Goal: Transaction & Acquisition: Purchase product/service

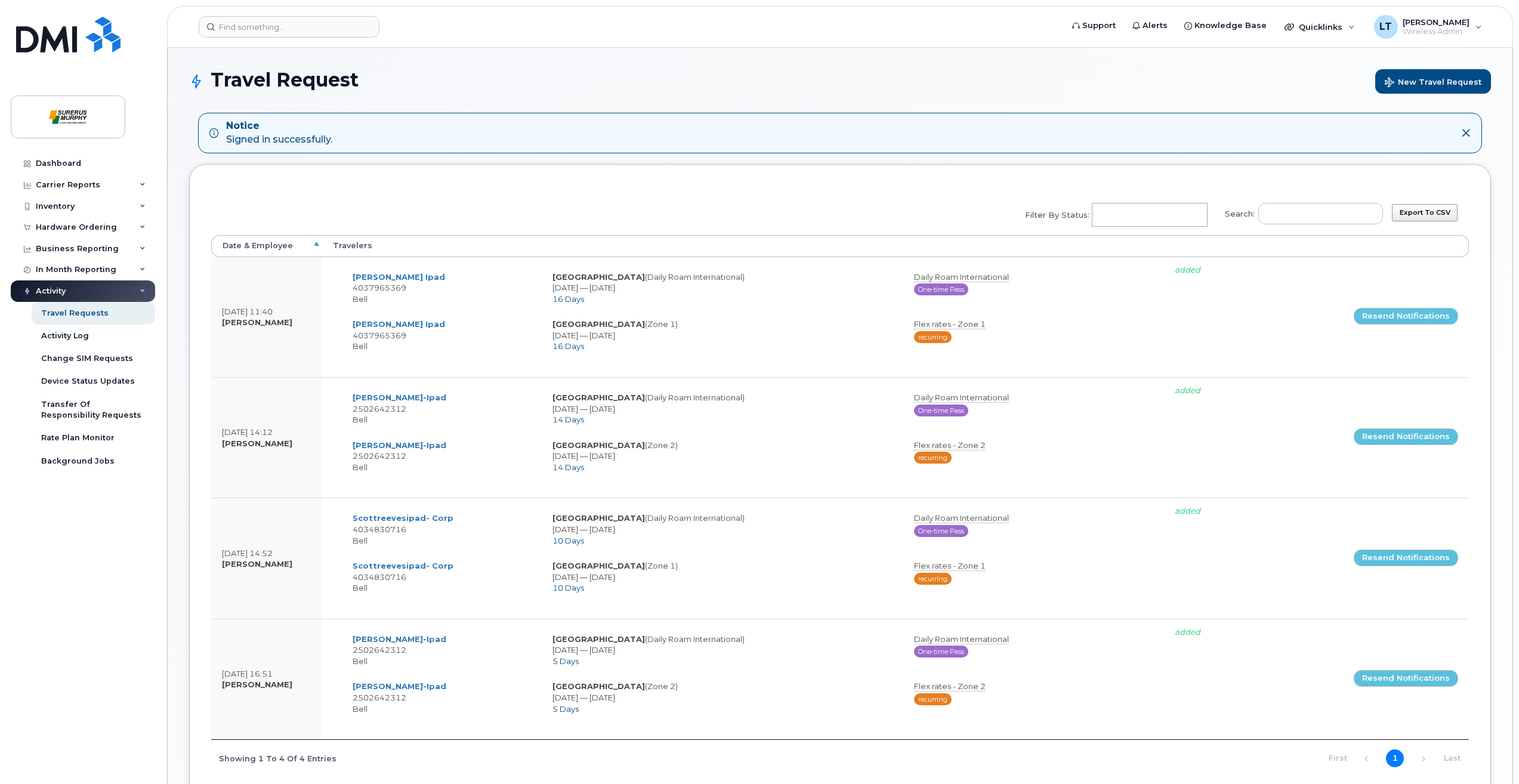
select select
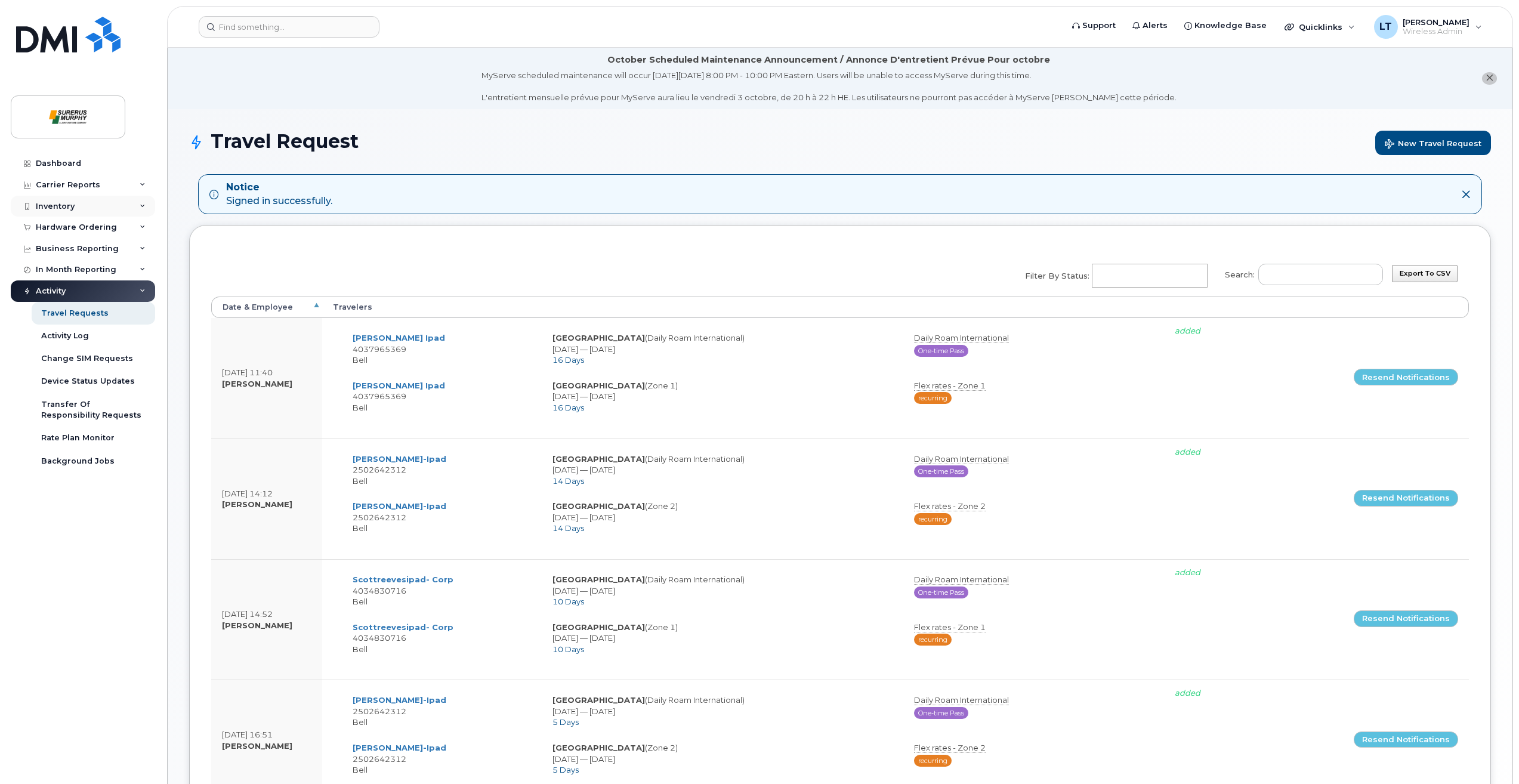
click at [69, 203] on div "Inventory" at bounding box center [55, 206] width 39 height 10
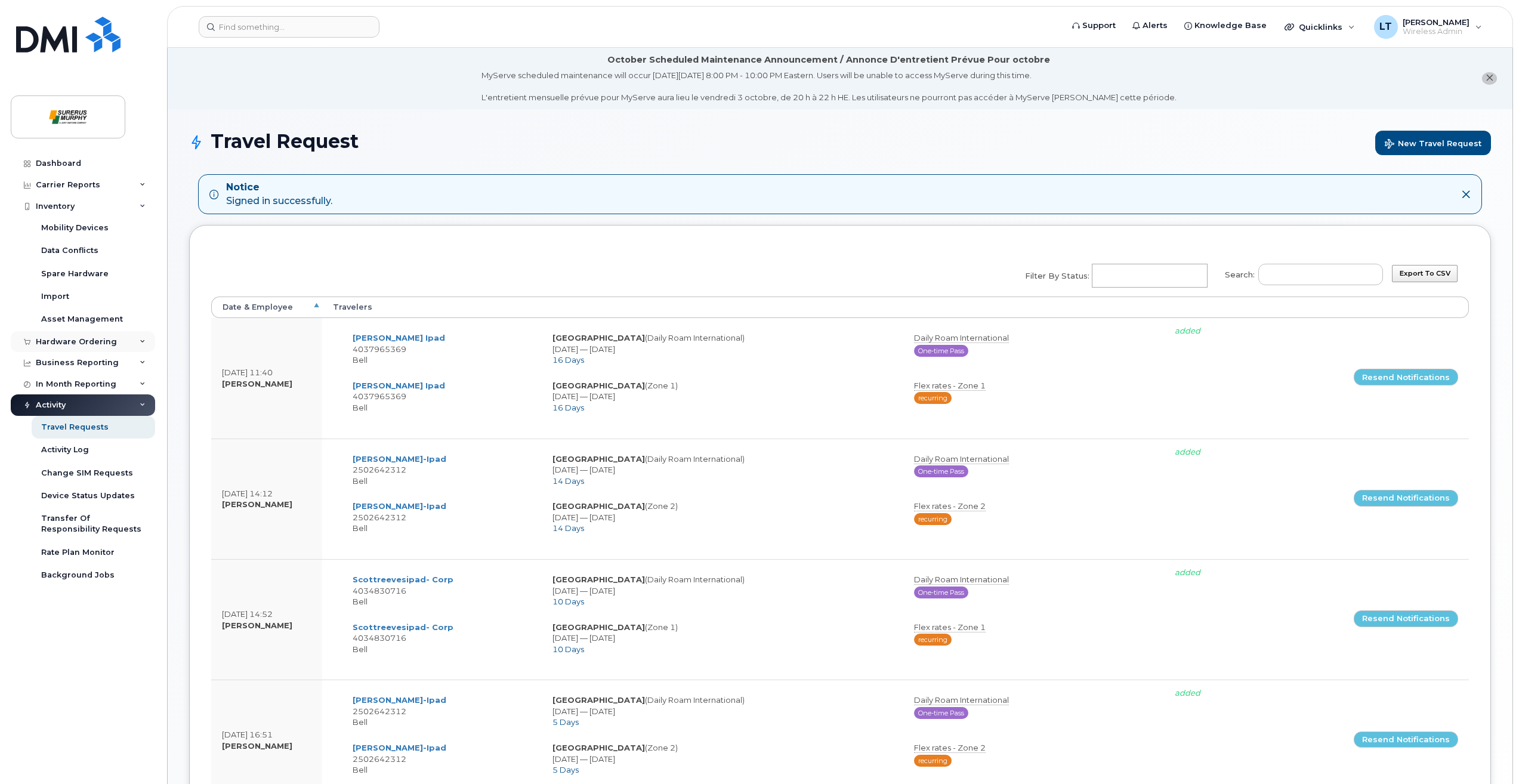
click at [102, 348] on div "Hardware Ordering" at bounding box center [83, 341] width 145 height 21
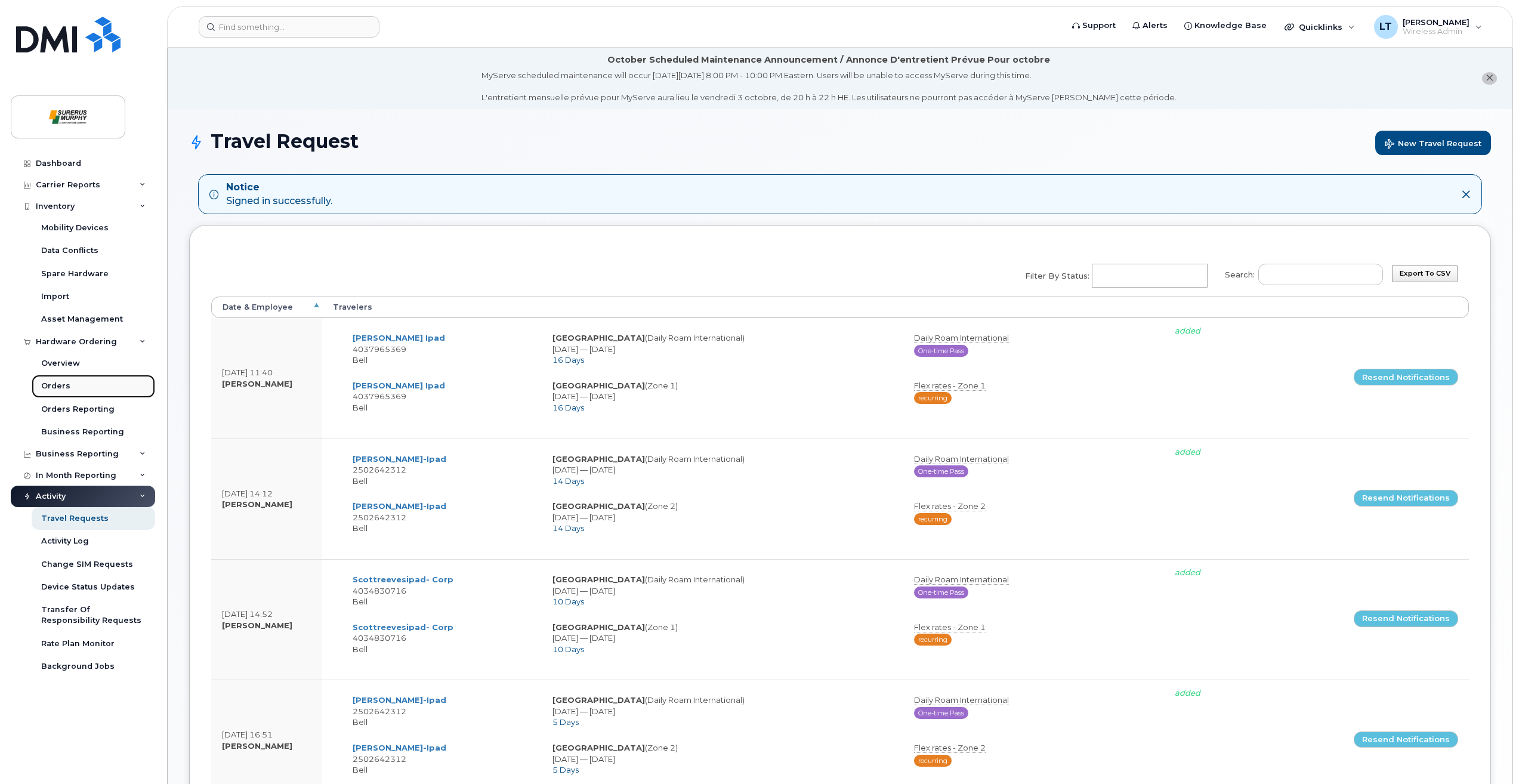
click at [92, 386] on link "Orders" at bounding box center [93, 386] width 123 height 23
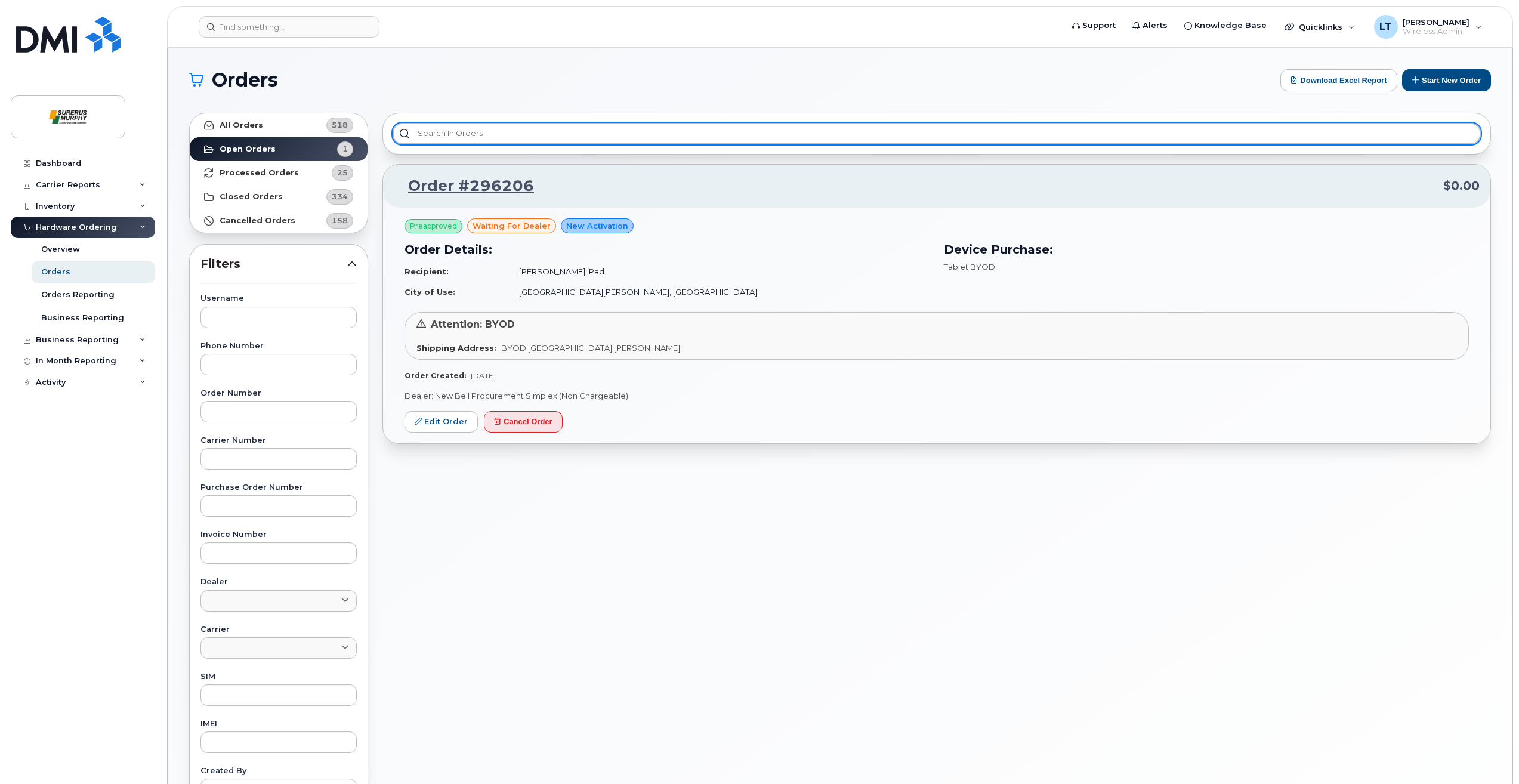
click at [597, 125] on input "text" at bounding box center [936, 133] width 1088 height 21
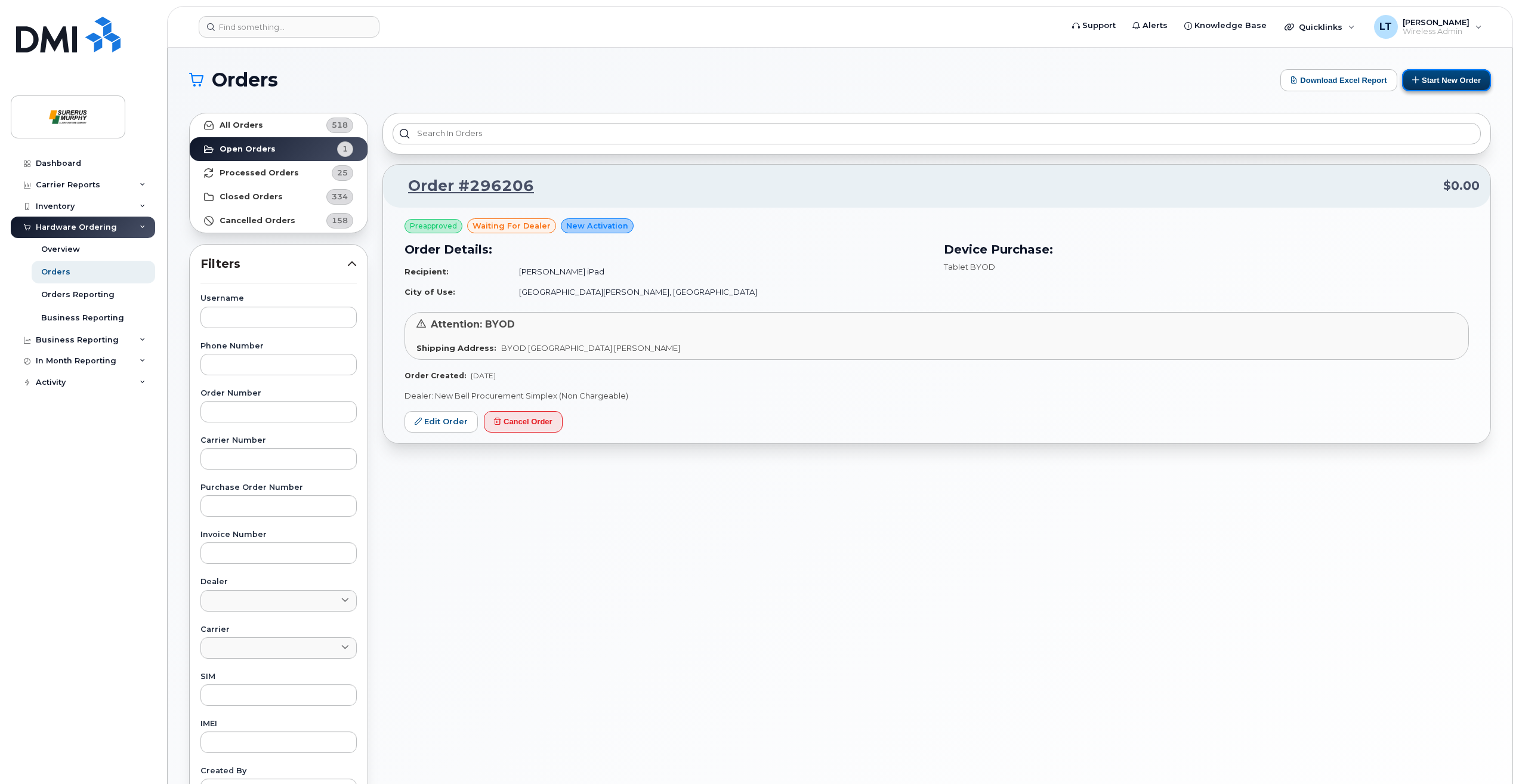
click at [1464, 70] on button "Start New Order" at bounding box center [1446, 80] width 89 height 22
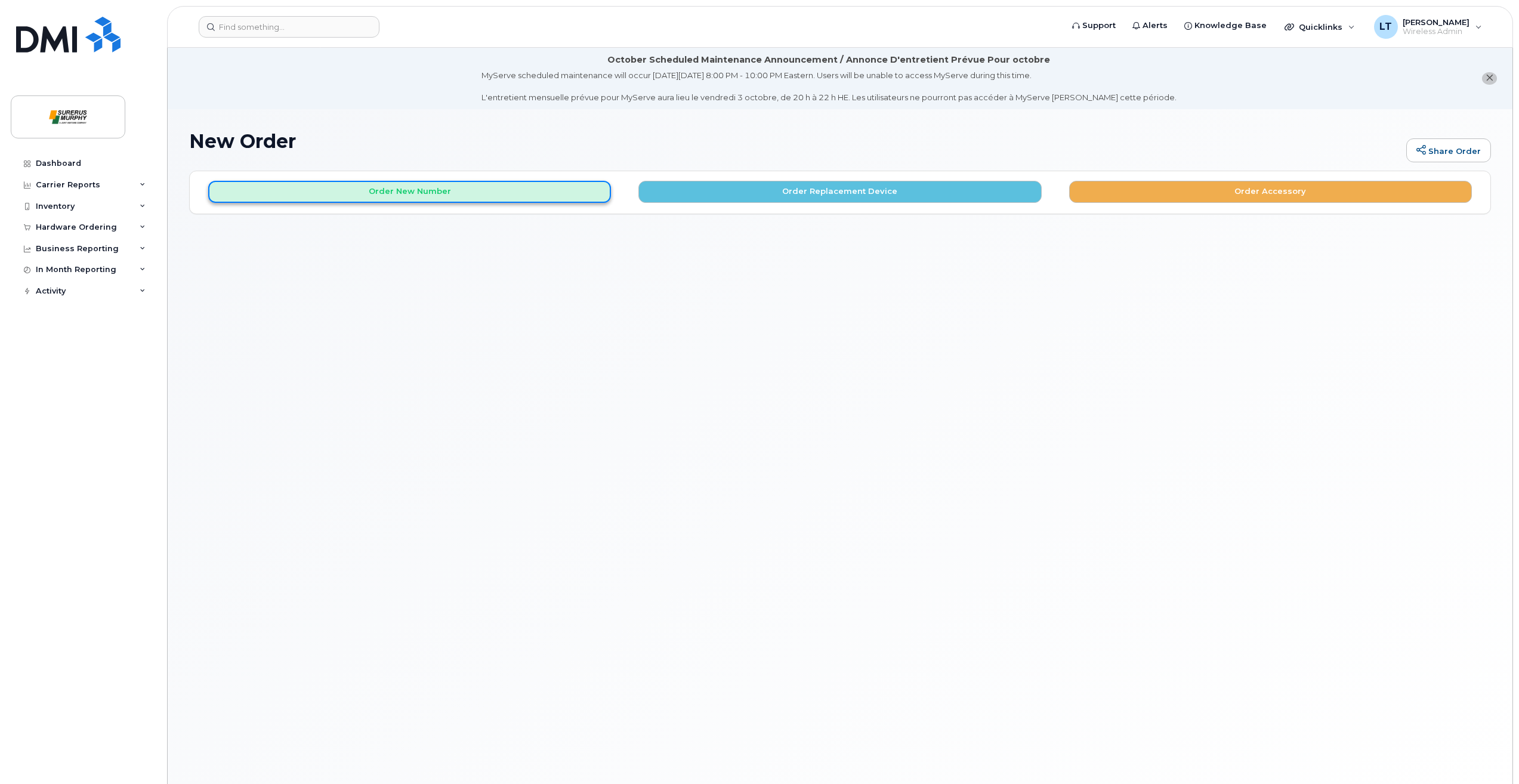
click at [536, 181] on button "Order New Number" at bounding box center [410, 192] width 403 height 22
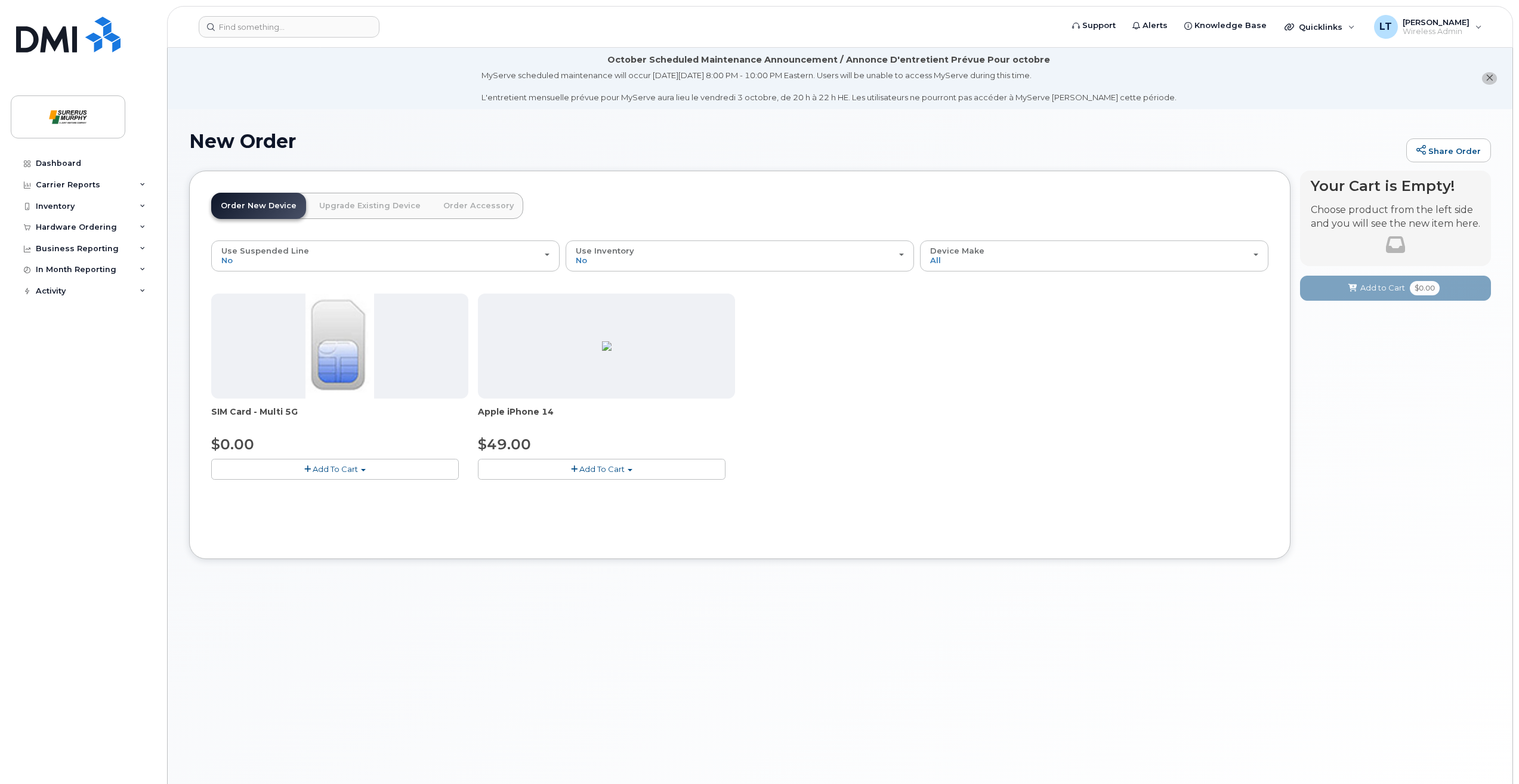
click at [512, 472] on button "Add To Cart" at bounding box center [601, 469] width 248 height 21
click at [524, 501] on link "$49.00 - 3-year activation (128GB model)" at bounding box center [574, 506] width 186 height 15
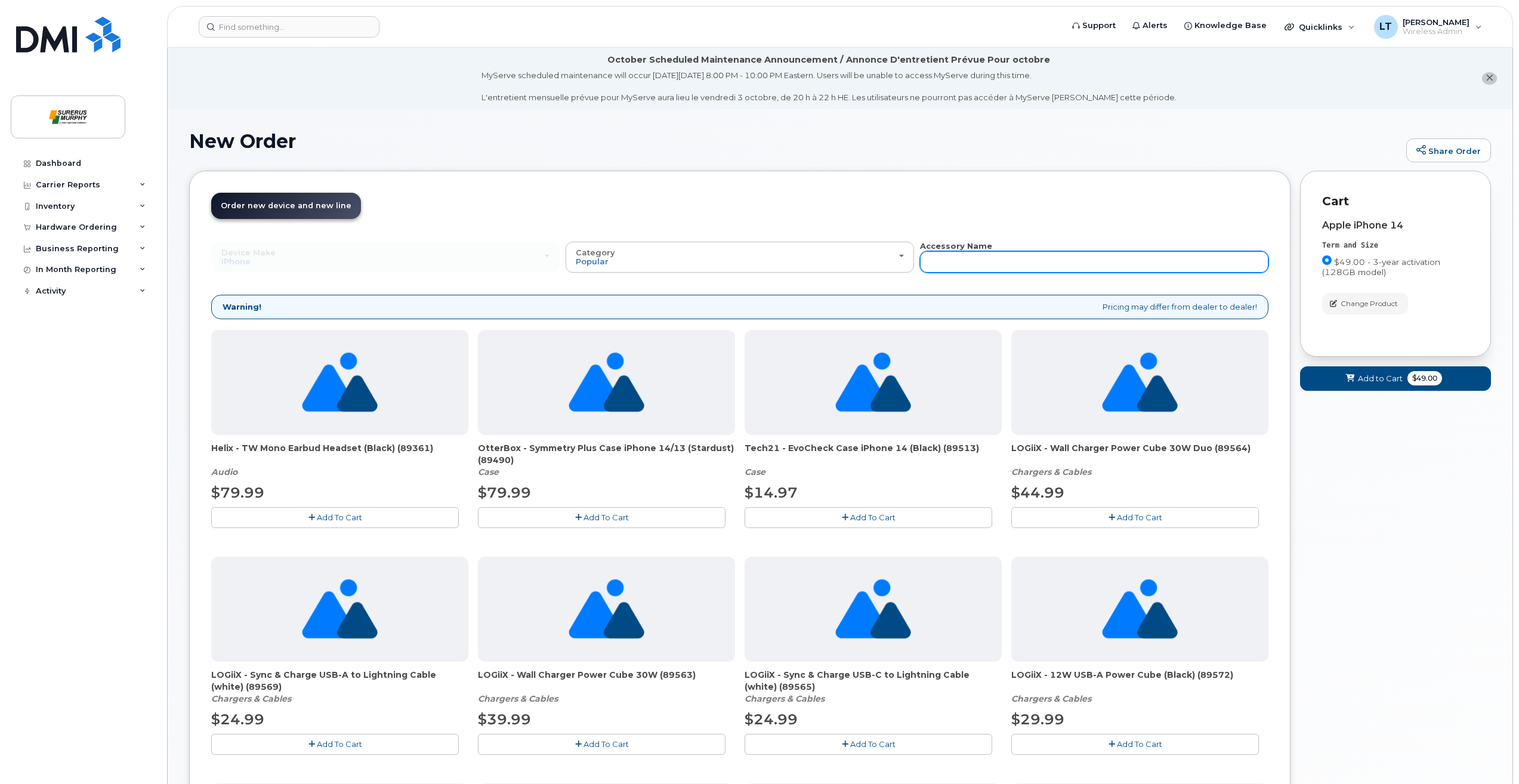
click at [1001, 252] on input "text" at bounding box center [1094, 261] width 348 height 21
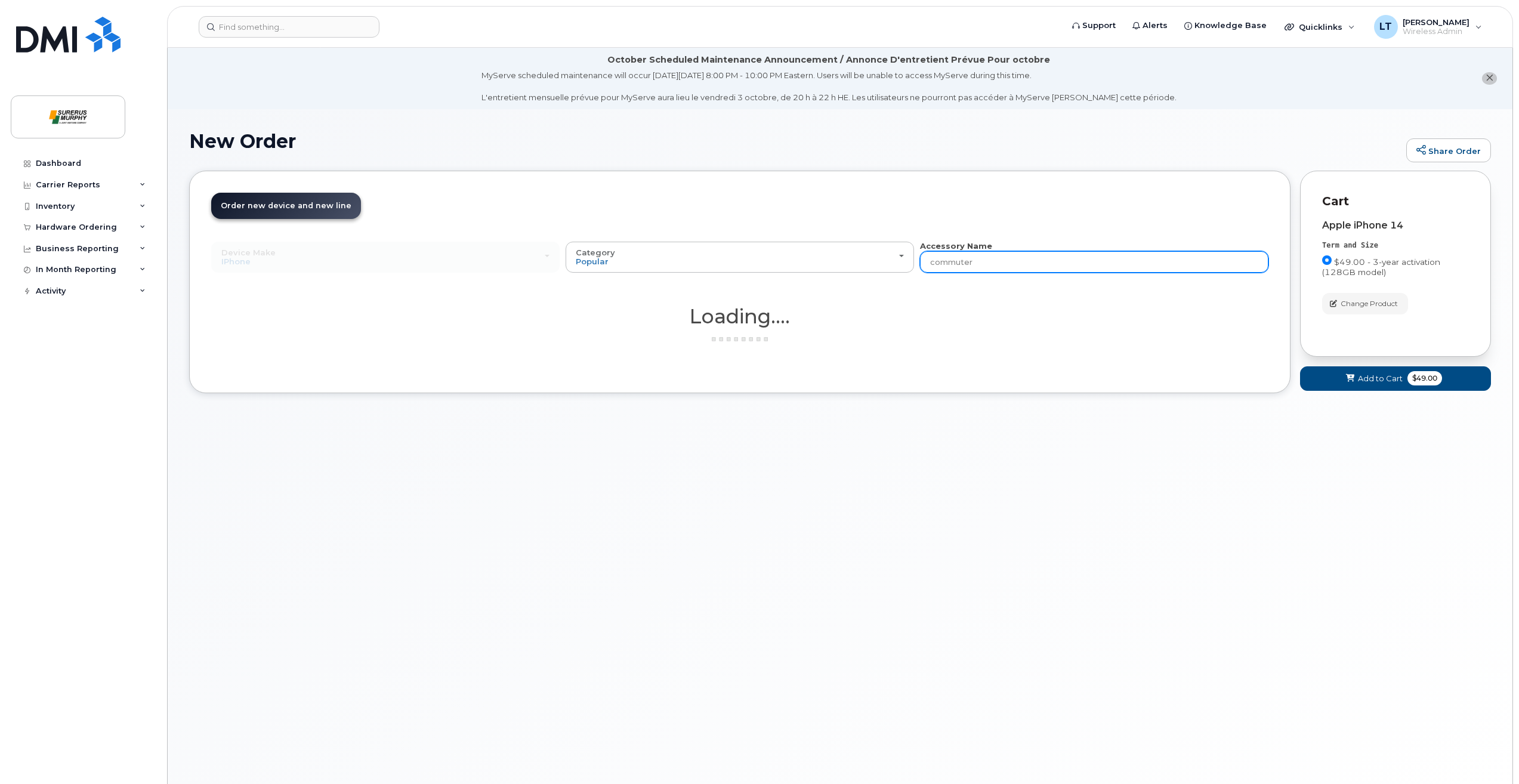
type input "commuter"
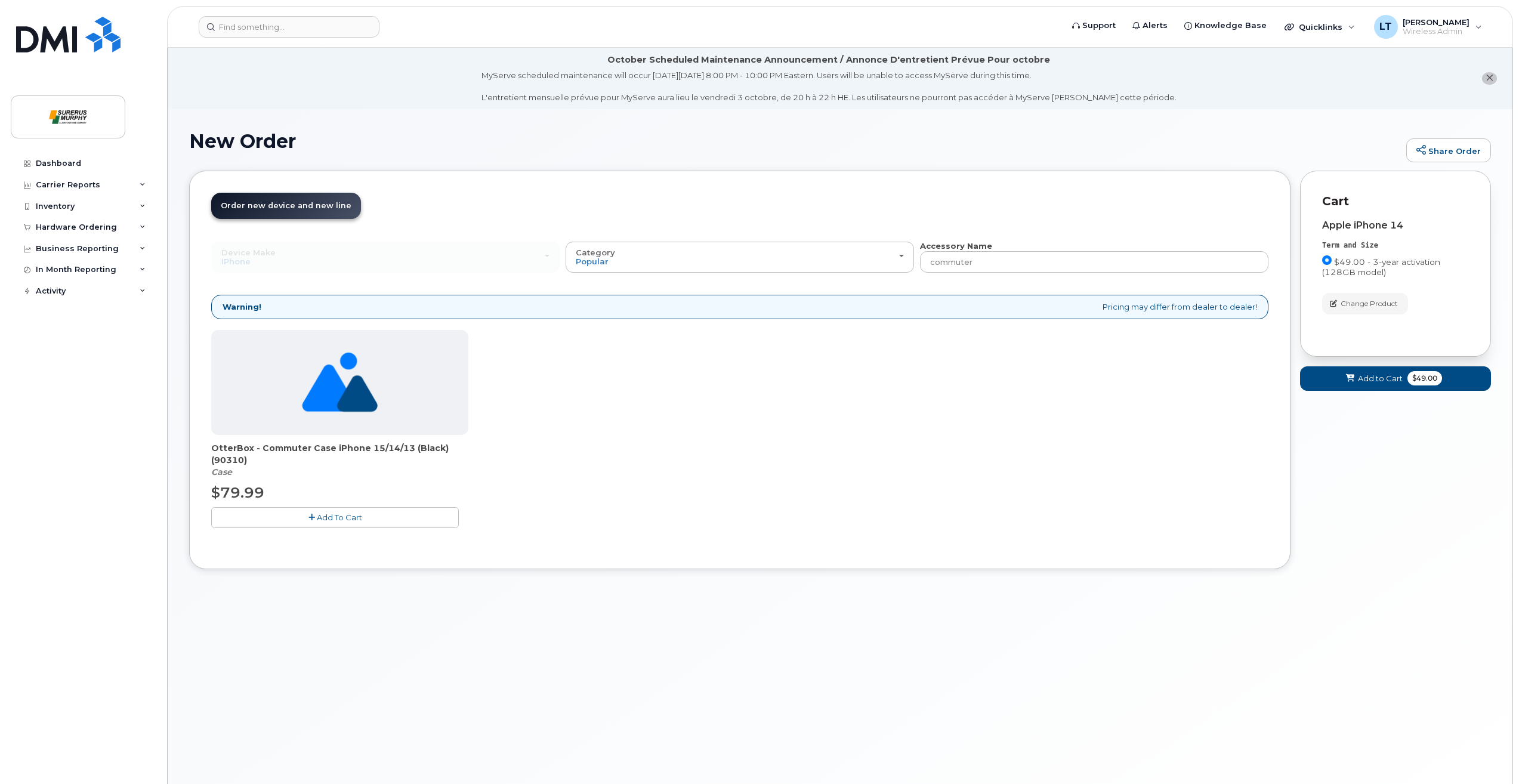
click at [427, 511] on button "Add To Cart" at bounding box center [335, 518] width 248 height 21
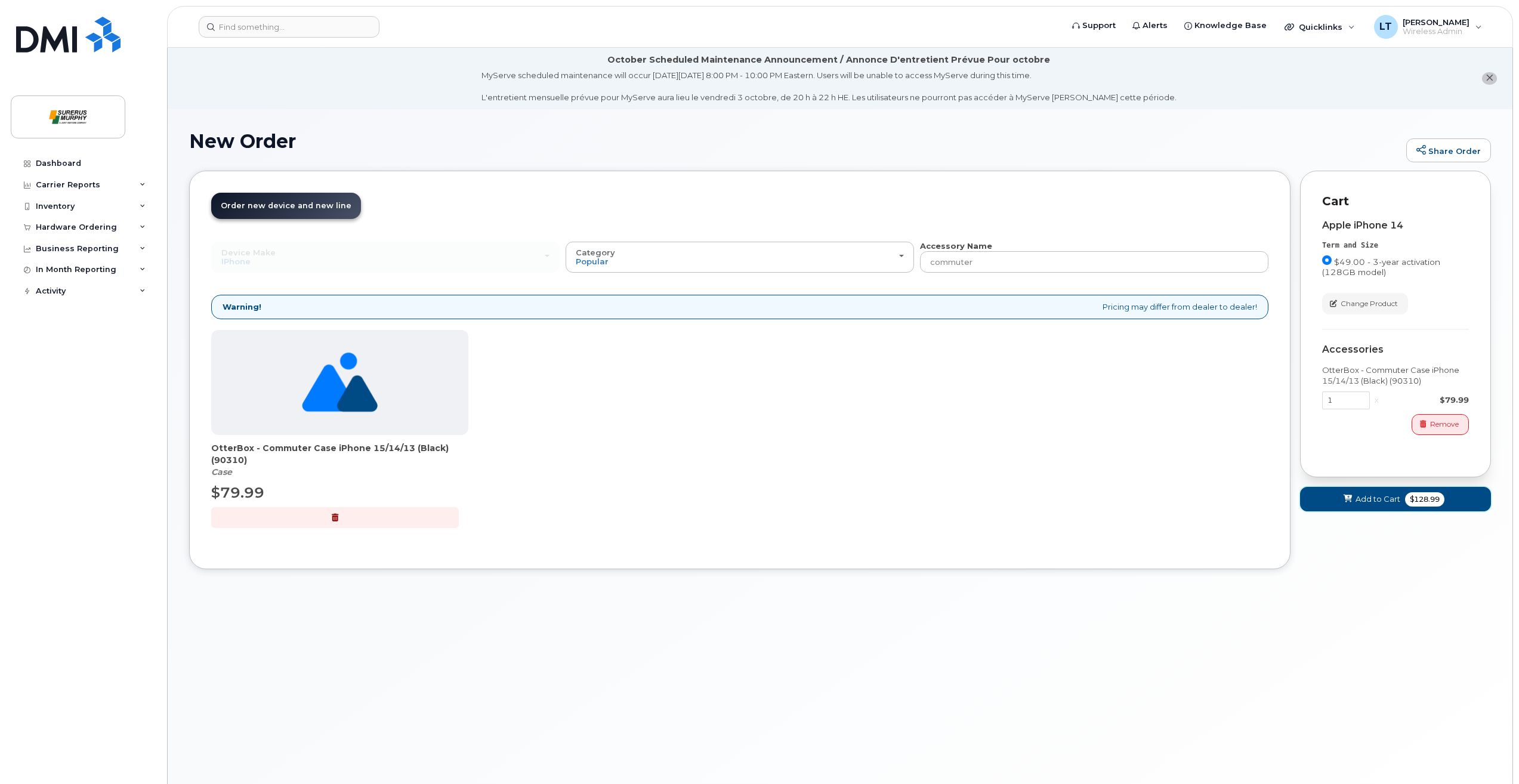
click at [1358, 501] on span "Add to Cart" at bounding box center [1377, 499] width 45 height 12
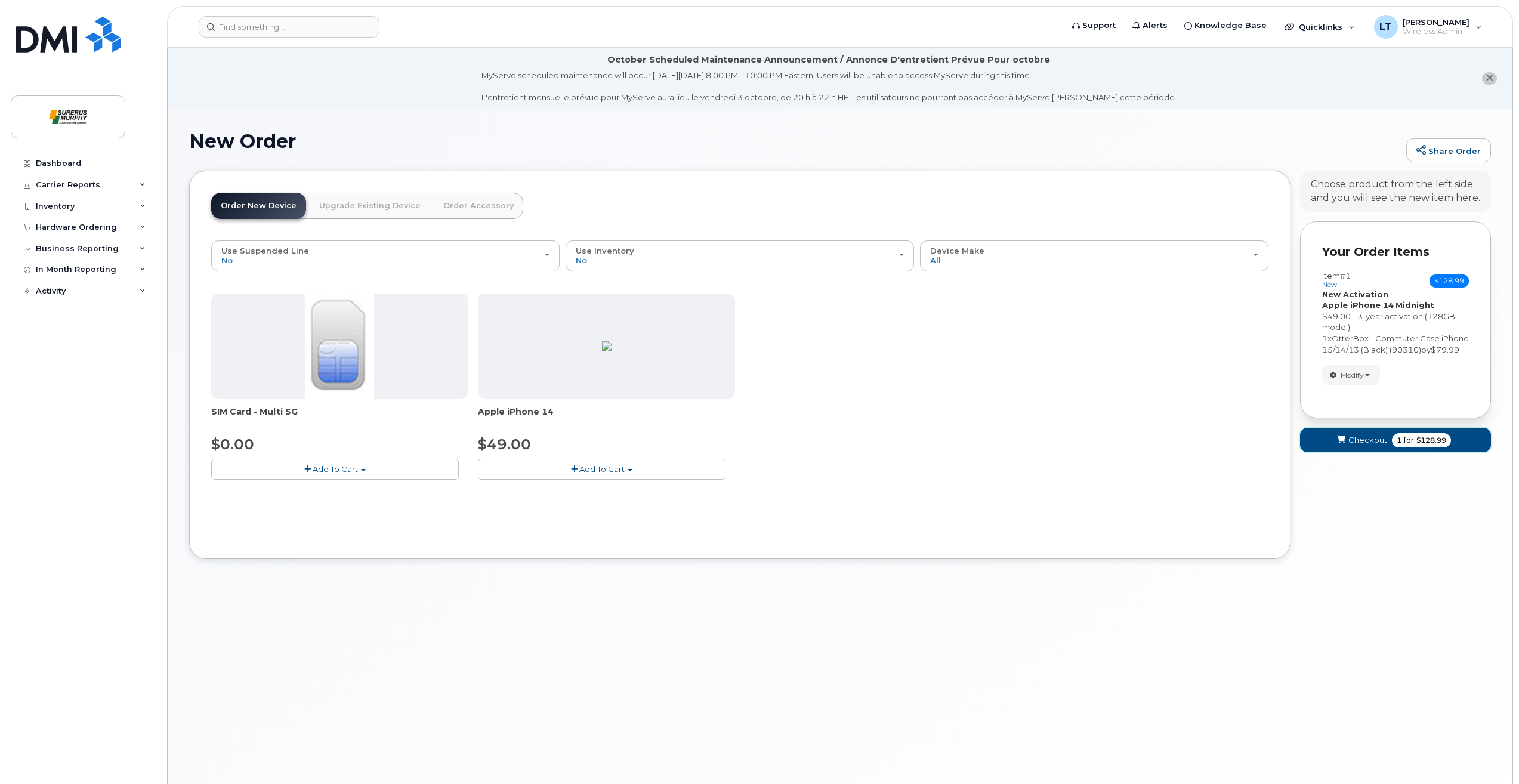
click at [1338, 444] on button "Checkout 1 for $128.99" at bounding box center [1395, 440] width 191 height 25
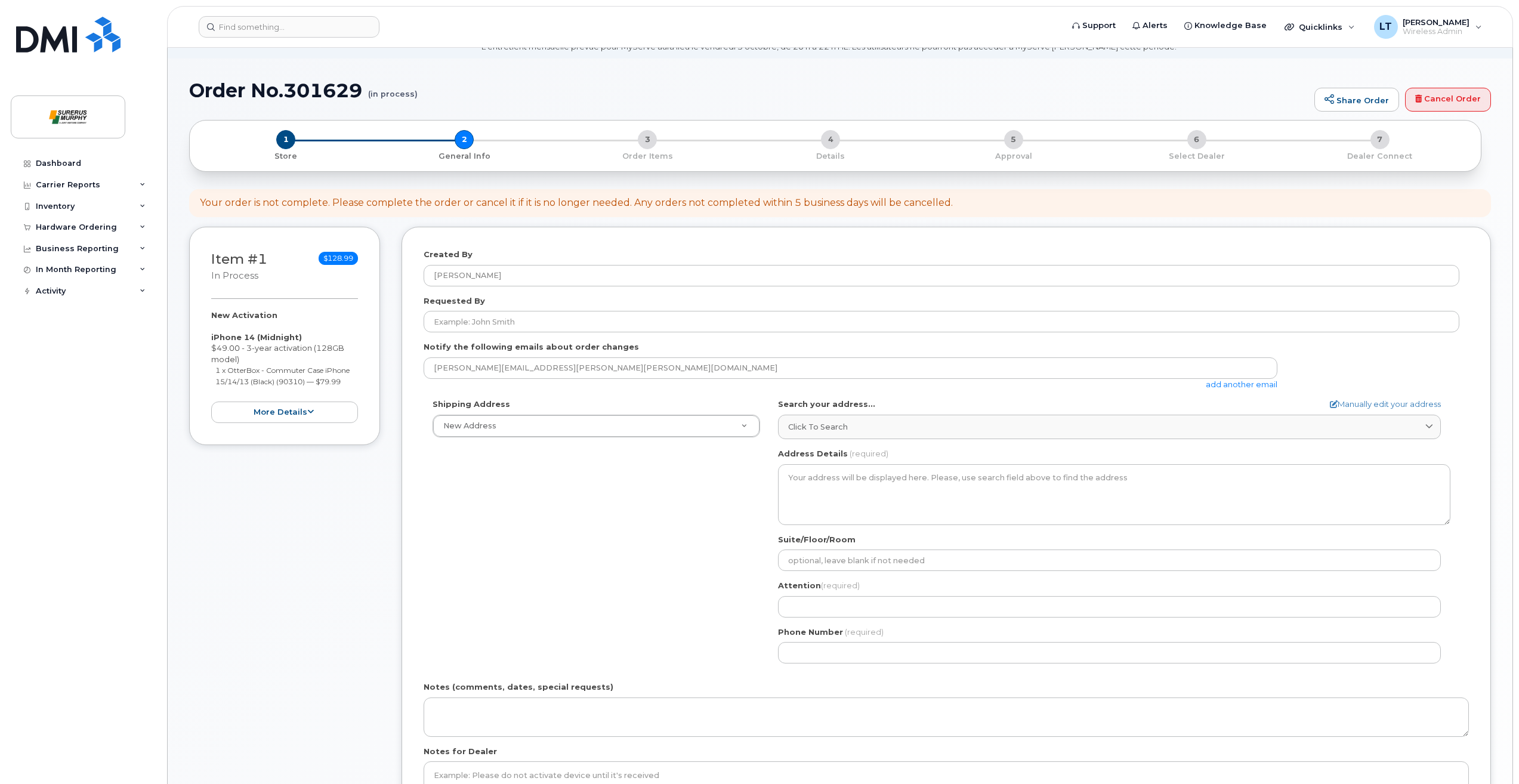
scroll to position [119, 0]
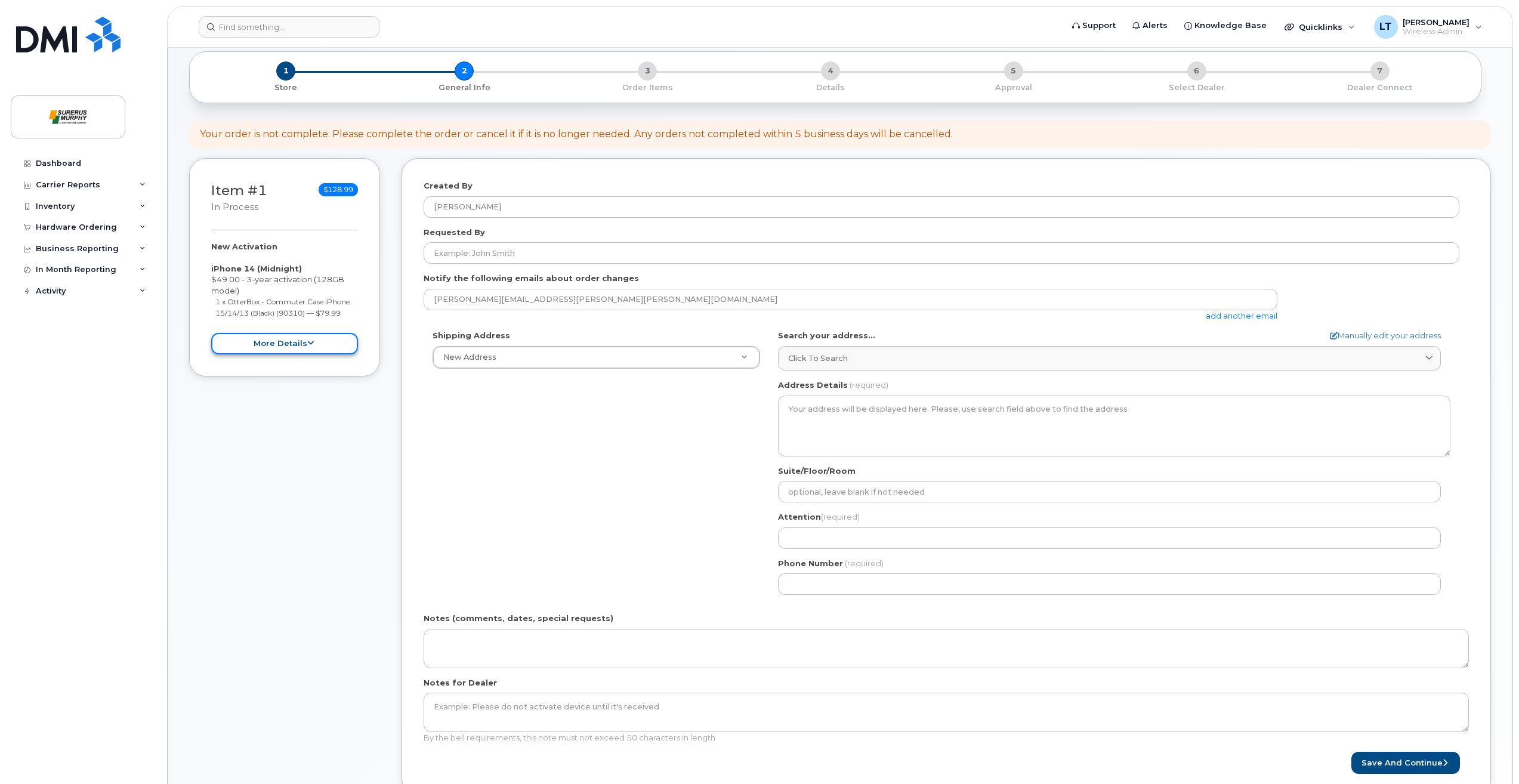
click at [319, 347] on button "more details" at bounding box center [284, 344] width 146 height 22
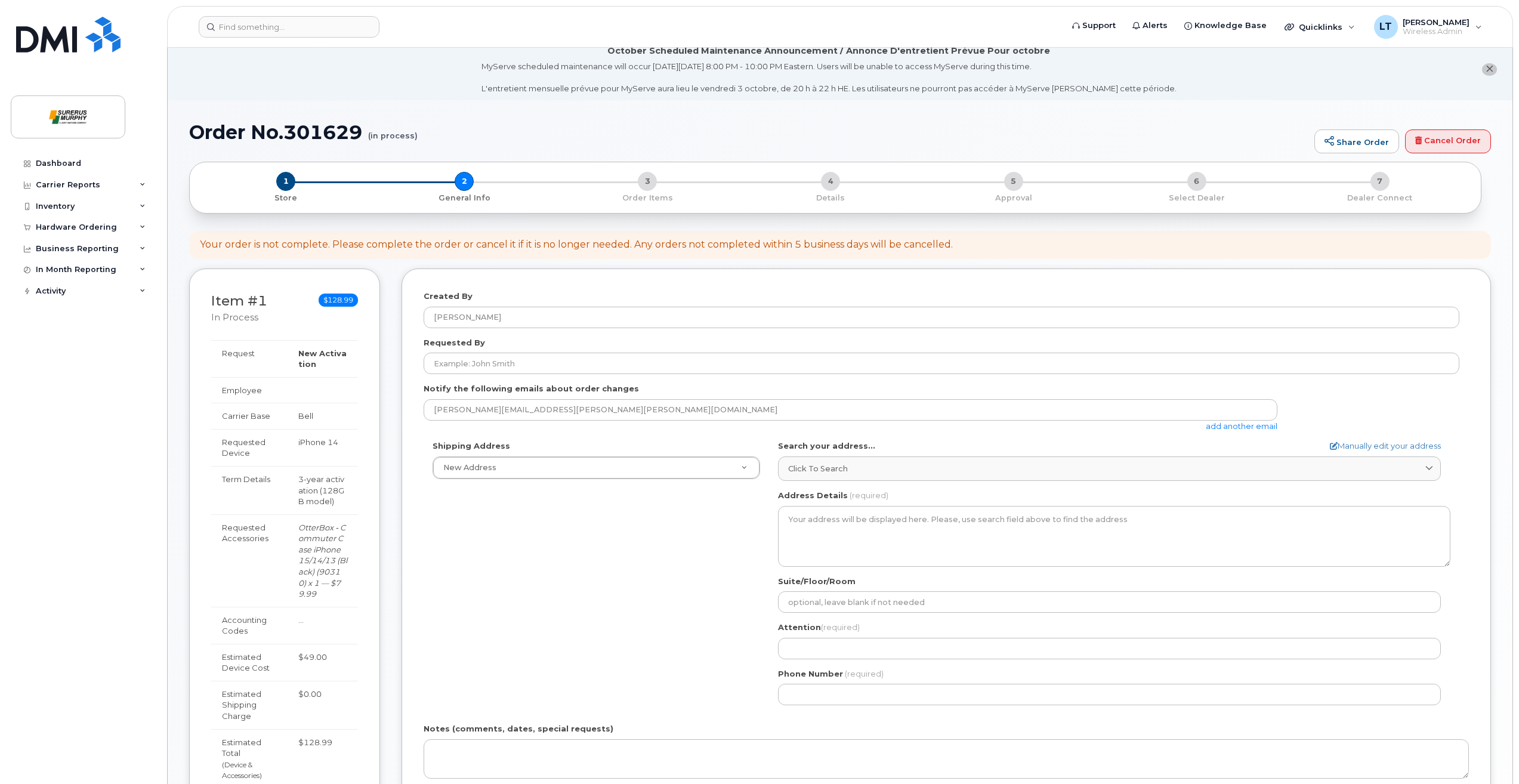
scroll to position [6, 0]
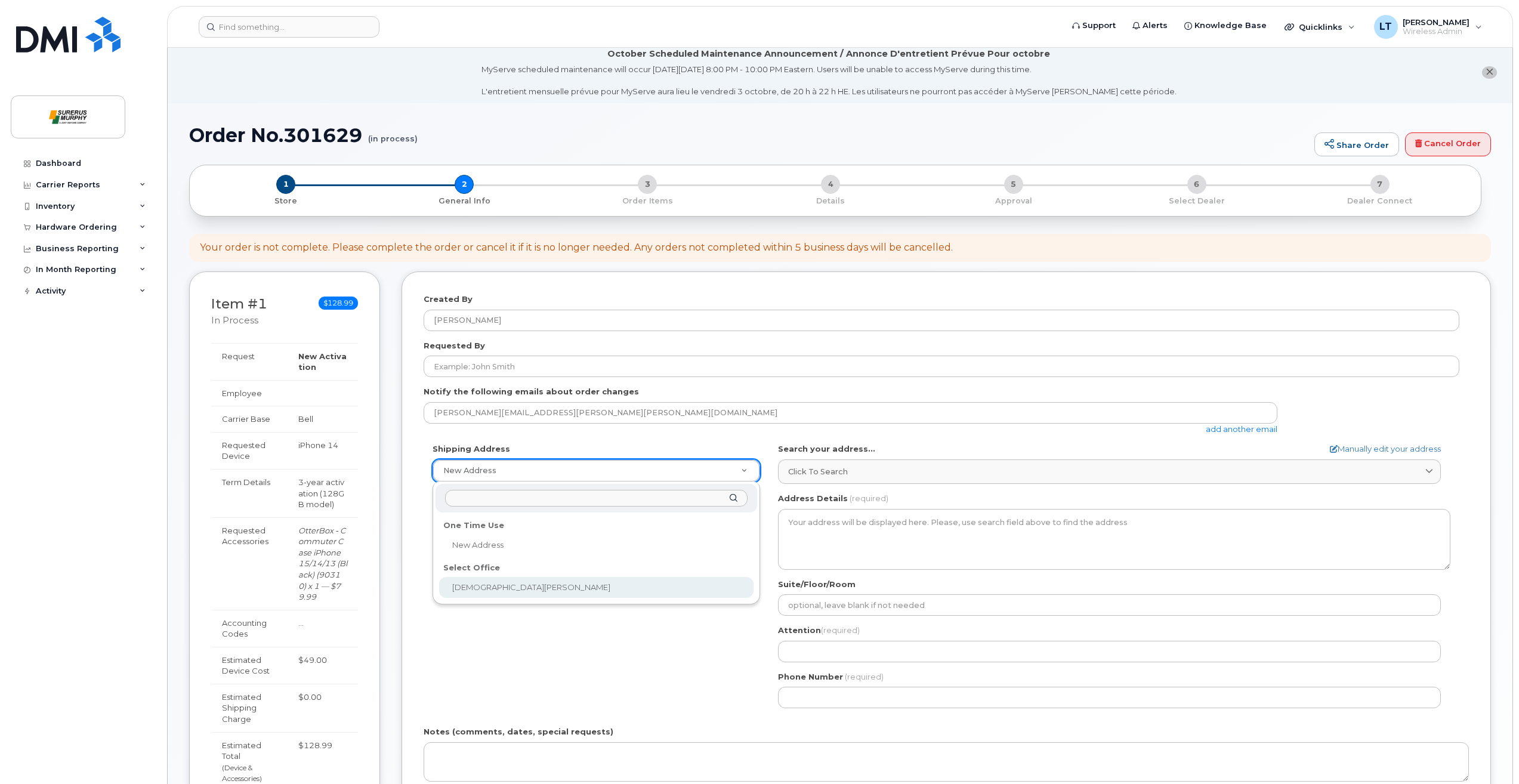
select select
type textarea "2200-605 5 Ave SW Calgary Alberta T2P 3H5"
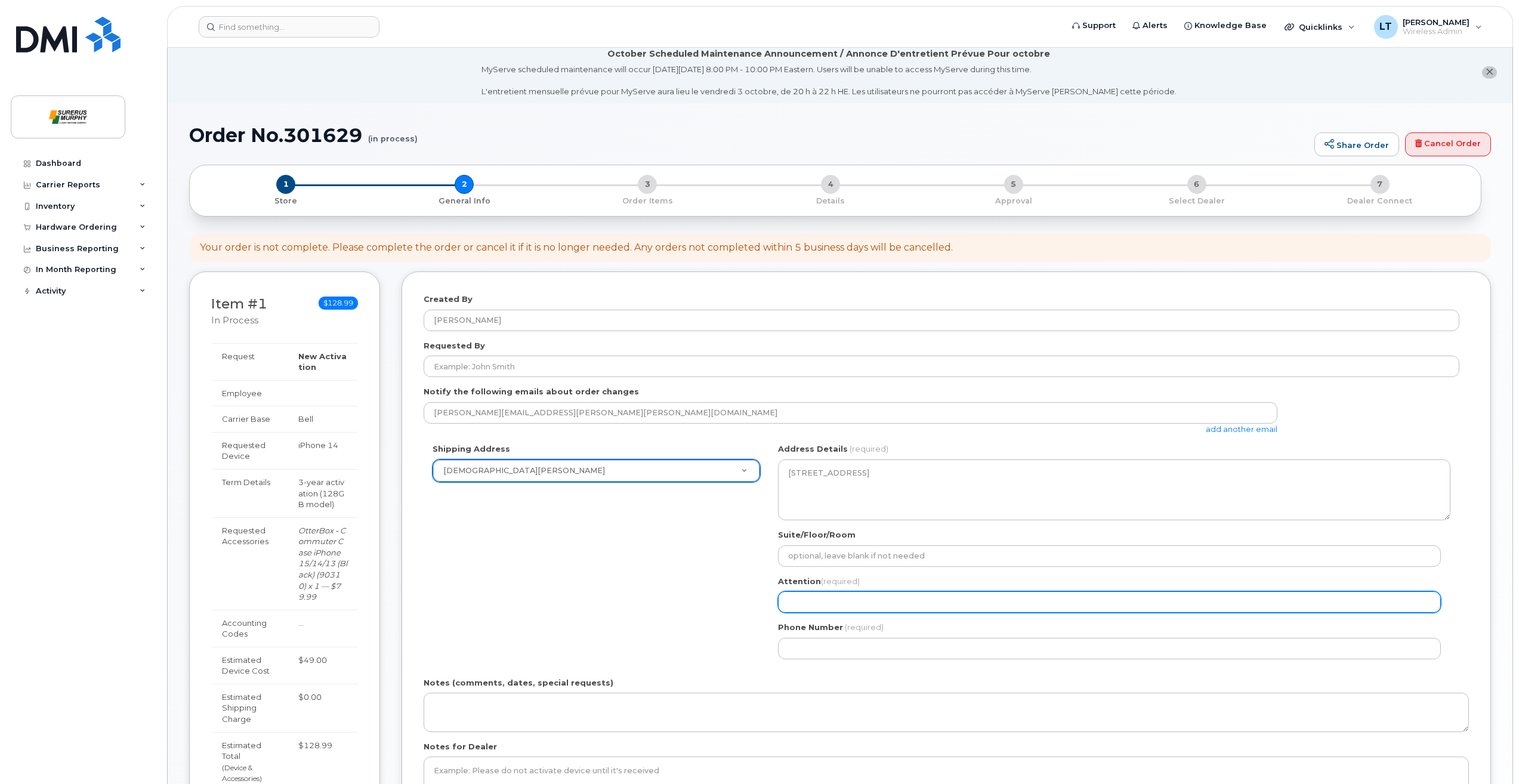
click at [874, 603] on input "Attention (required)" at bounding box center [1109, 601] width 663 height 21
type input "[PERSON_NAME]"
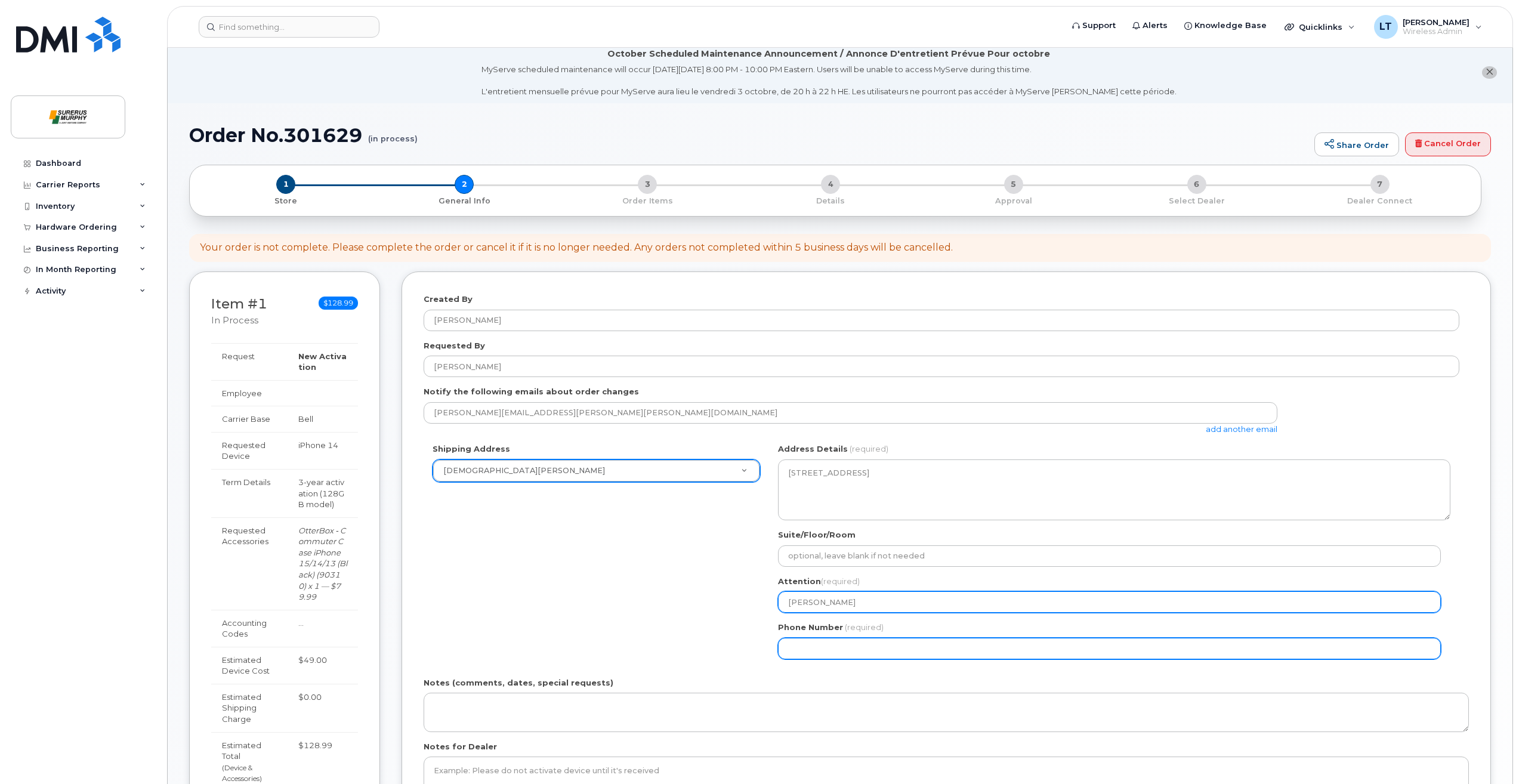
type input "8779877657"
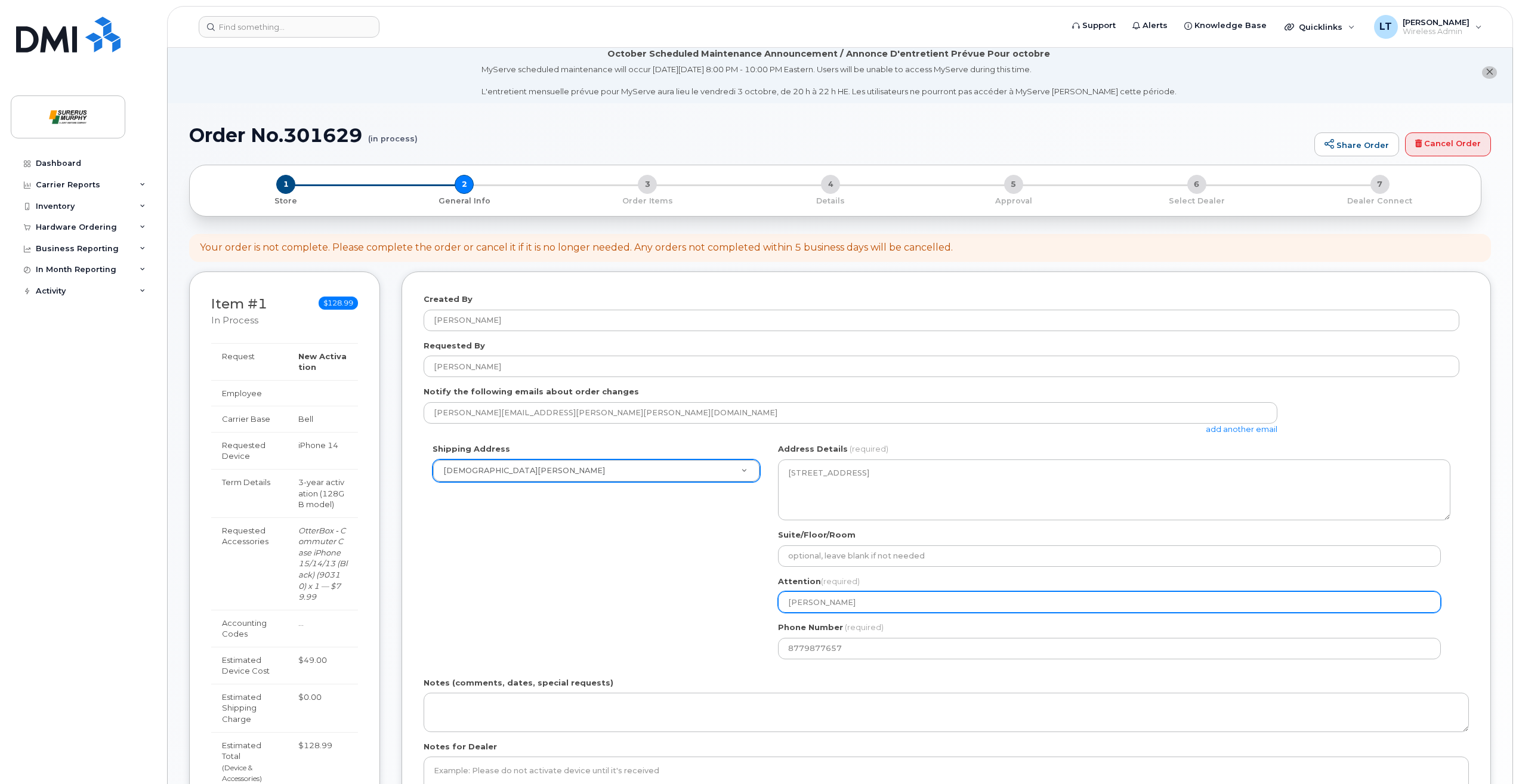
select select
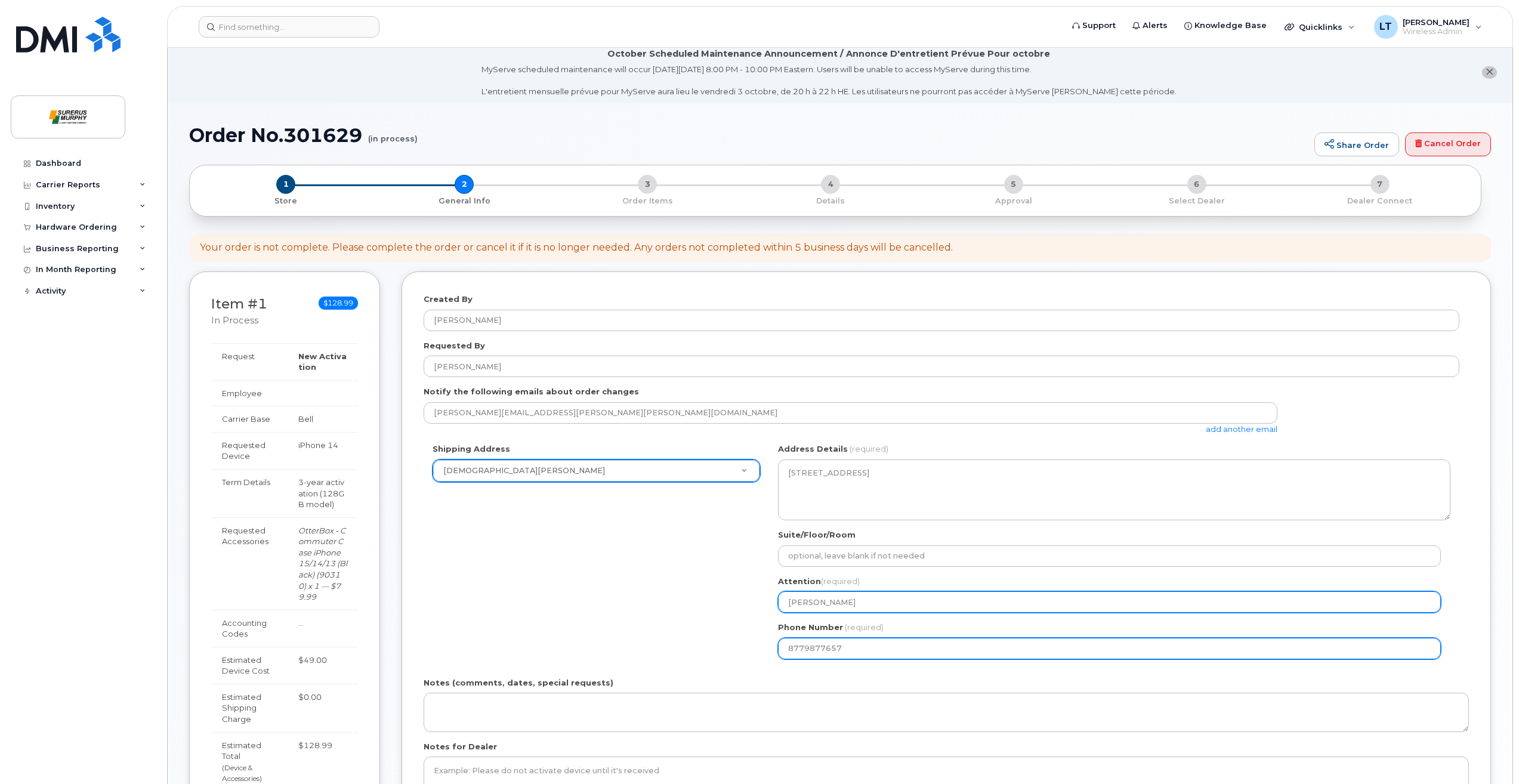
scroll to position [185, 0]
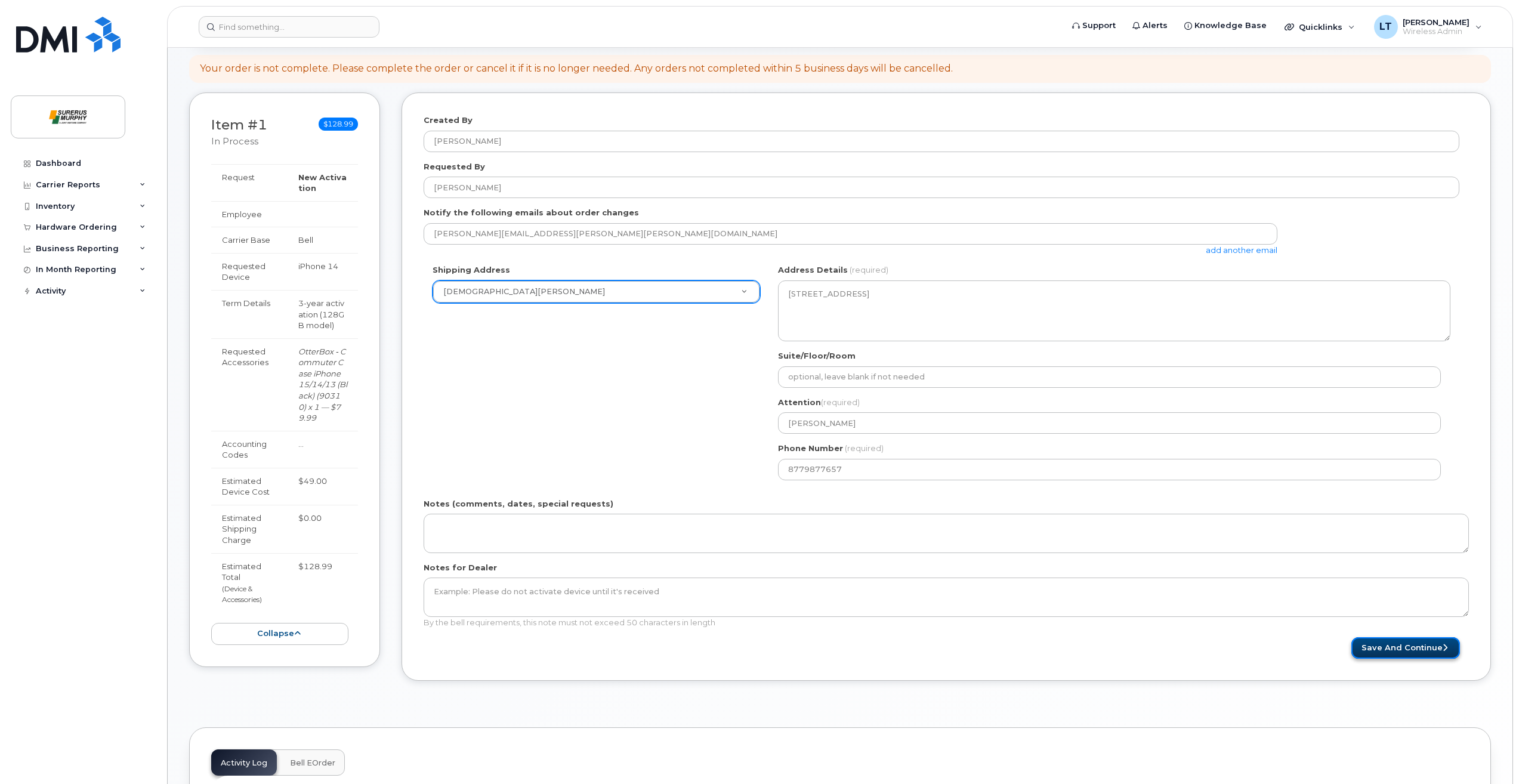
click at [1395, 647] on button "Save and Continue" at bounding box center [1405, 648] width 108 height 22
